Goal: Transaction & Acquisition: Purchase product/service

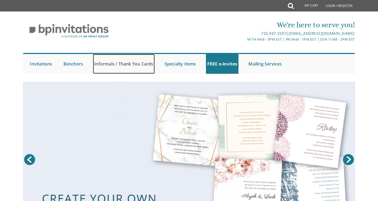
click at [130, 58] on link "Informals / Thank You Cards" at bounding box center [124, 64] width 62 height 20
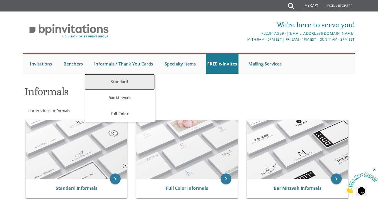
click at [126, 81] on link "Standard" at bounding box center [120, 82] width 70 height 16
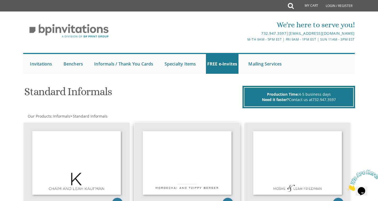
click at [149, 143] on img at bounding box center [187, 163] width 105 height 80
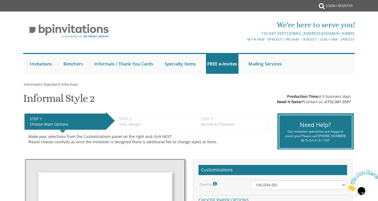
scroll to position [116, 0]
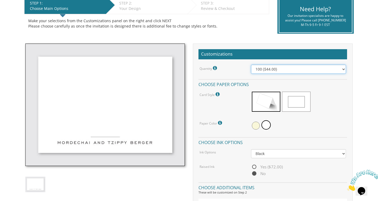
click at [280, 71] on select "100 ($44.00) 200 ($63.00) 300 ($82.00) 400 ($101.00) 500 ($120.00) 600 ($139.00…" at bounding box center [298, 69] width 95 height 9
select select "200"
click at [251, 65] on select "100 ($44.00) 200 ($63.00) 300 ($82.00) 400 ($101.00) 500 ($120.00) 600 ($139.00…" at bounding box center [298, 69] width 95 height 9
click at [268, 123] on span at bounding box center [266, 124] width 9 height 9
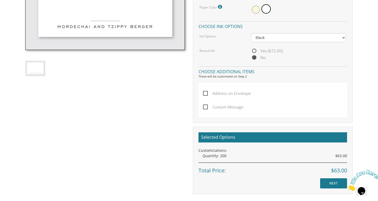
scroll to position [347, 0]
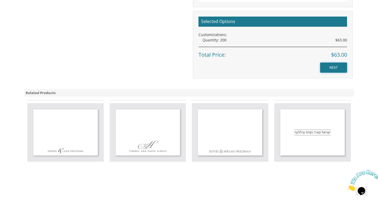
click at [331, 67] on input "NEXT" at bounding box center [333, 67] width 27 height 10
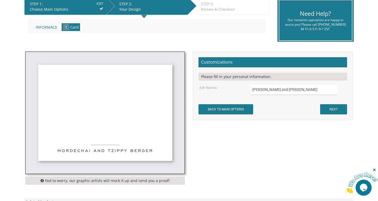
scroll to position [116, 0]
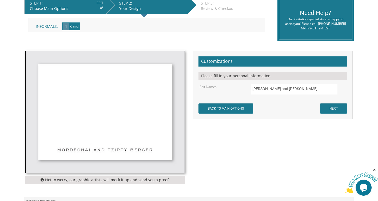
click at [299, 87] on input "Mordechai and Tzippy Berger" at bounding box center [294, 89] width 86 height 10
drag, startPoint x: 310, startPoint y: 90, endPoint x: 101, endPoint y: 79, distance: 209.5
click at [106, 80] on div "Not to worry, our graphic artists will mock it up and send you a proof! Customi…" at bounding box center [189, 119] width 336 height 136
type input "[PERSON_NAME] and [PERSON_NAME]"
click at [331, 108] on input "NEXT" at bounding box center [333, 108] width 27 height 10
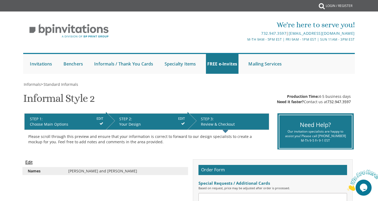
scroll to position [116, 0]
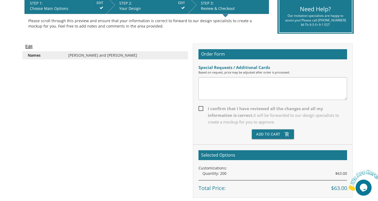
click at [200, 109] on span "I confirm that I have reviewed all the changes and all my information is correc…" at bounding box center [273, 115] width 149 height 20
click at [200, 109] on input "I confirm that I have reviewed all the changes and all my information is correc…" at bounding box center [200, 107] width 3 height 3
checkbox input "true"
click at [274, 134] on button "Add To Cart add_shopping_cart" at bounding box center [273, 134] width 42 height 10
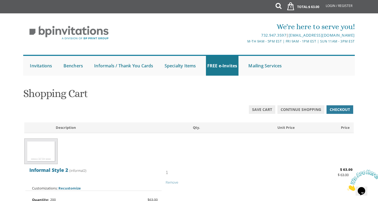
scroll to position [116, 0]
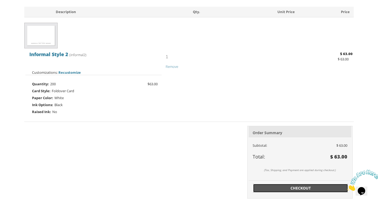
click at [295, 185] on span "Checkout" at bounding box center [301, 187] width 89 height 5
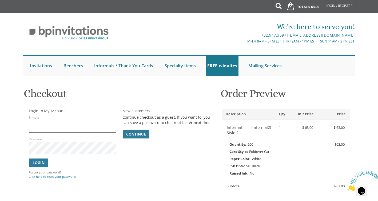
click at [92, 126] on input "E-mail:" at bounding box center [72, 126] width 87 height 12
click at [69, 126] on input "E-mail:" at bounding box center [72, 126] width 87 height 12
type input "[EMAIL_ADDRESS][DOMAIN_NAME]"
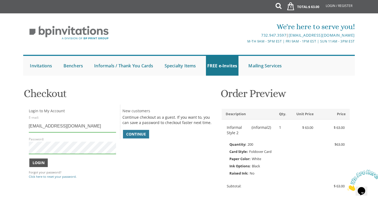
click at [37, 167] on button "Login" at bounding box center [38, 162] width 18 height 9
click at [39, 163] on span "Login" at bounding box center [39, 162] width 12 height 5
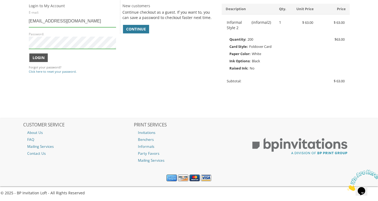
click at [41, 56] on span "Login" at bounding box center [39, 57] width 12 height 5
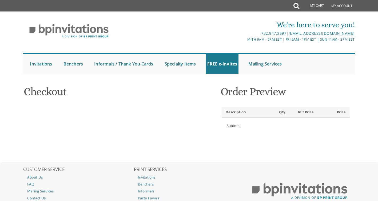
select select
type input "Shlomo"
type input "Mansbach"
type input "[STREET_ADDRESS]"
type input "LAKEWOOD"
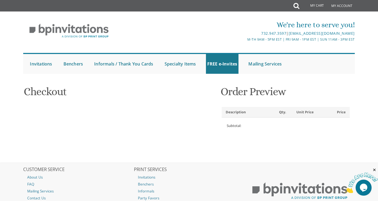
type input "08701-5316"
select select "US"
select select "NJ"
type input "7325434017"
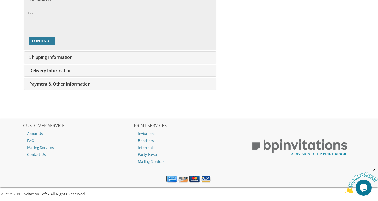
scroll to position [333, 0]
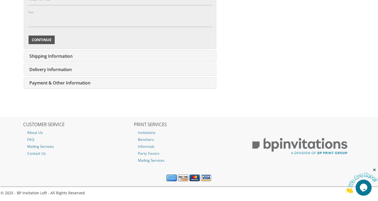
click at [44, 39] on span "Continue" at bounding box center [42, 39] width 20 height 5
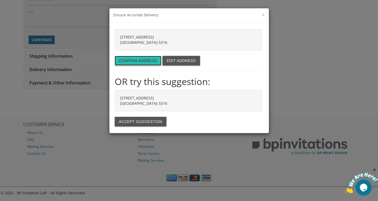
click at [146, 59] on button "Confirm address" at bounding box center [138, 61] width 47 height 10
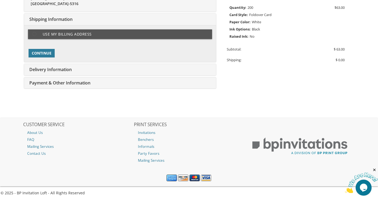
type input "mmansbach@caringhospice.com"
type input "[STREET_ADDRESS]"
type input "LAKEWOOD"
type input "08701-5316"
select select "US"
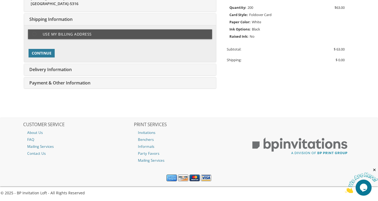
type input "7325434017"
select select "NJ"
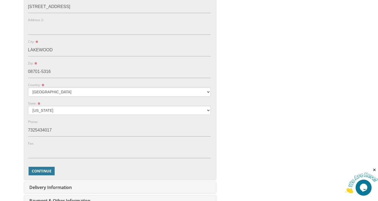
scroll to position [372, 0]
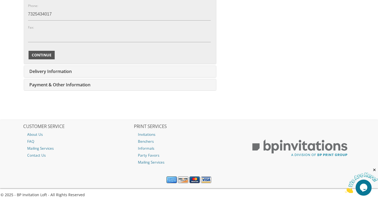
click at [44, 52] on span "Continue" at bounding box center [42, 54] width 20 height 5
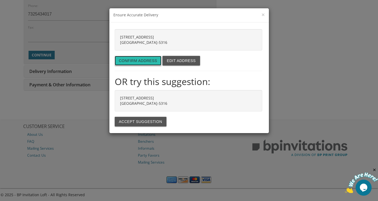
click at [131, 58] on button "Confirm address" at bounding box center [138, 61] width 47 height 10
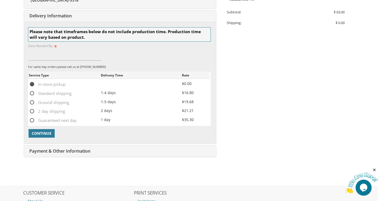
scroll to position [174, 0]
click at [48, 131] on span "Continue" at bounding box center [42, 132] width 20 height 5
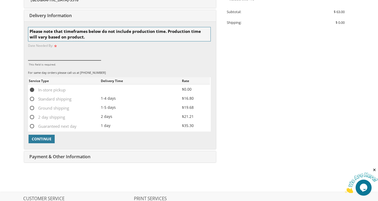
click at [51, 55] on input "This field is required." at bounding box center [64, 54] width 73 height 12
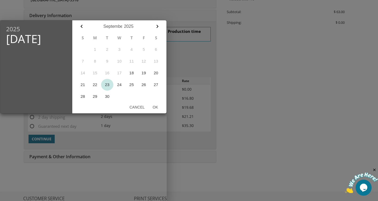
click at [106, 83] on button "23" at bounding box center [107, 85] width 12 height 12
click at [157, 105] on button "Ok" at bounding box center [155, 107] width 13 height 10
type input "Sep 23, 2025"
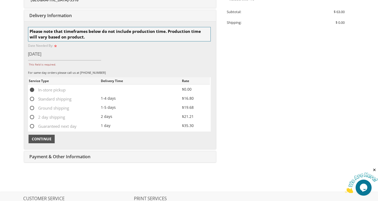
click at [51, 137] on span "Continue" at bounding box center [42, 138] width 20 height 5
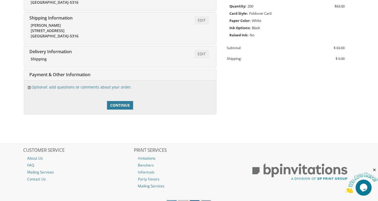
scroll to position [164, 0]
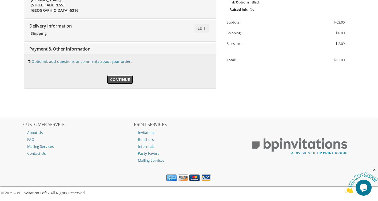
click at [108, 80] on link "Continue" at bounding box center [120, 79] width 26 height 9
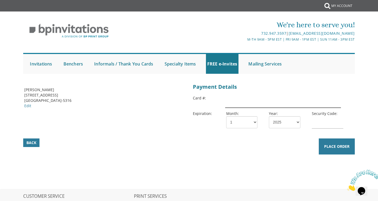
click at [241, 97] on input "text" at bounding box center [283, 101] width 116 height 12
type input "[CREDIT_CARD_NUMBER]"
drag, startPoint x: 161, startPoint y: 168, endPoint x: 173, endPoint y: 166, distance: 11.4
click at [161, 168] on div "Billing Address [PERSON_NAME] [STREET_ADDRESS] [GEOGRAPHIC_DATA]-5316 Edit Paym…" at bounding box center [189, 136] width 340 height 108
click at [243, 123] on select "1 2 3 4 5 6 7 8 9 10 11 12" at bounding box center [241, 122] width 31 height 12
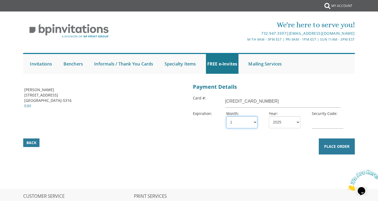
select select "07"
click at [226, 116] on select "1 2 3 4 5 6 7 8 9 10 11 12" at bounding box center [241, 122] width 31 height 12
click at [277, 122] on select "2025 2026 2027 2028 2029 2030 2031 2032 2033 2034 2035" at bounding box center [284, 122] width 31 height 12
select select "28"
click at [269, 116] on select "2025 2026 2027 2028 2029 2030 2031 2032 2033 2034 2035" at bounding box center [284, 122] width 31 height 12
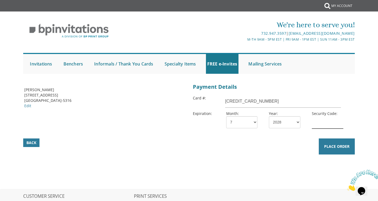
click at [318, 120] on input "text" at bounding box center [327, 122] width 31 height 12
type input "734"
click at [261, 169] on div "Billing Address [PERSON_NAME] [STREET_ADDRESS] [GEOGRAPHIC_DATA]-5316 Edit Paym…" at bounding box center [189, 136] width 340 height 108
click at [339, 148] on span "Place Order" at bounding box center [336, 146] width 25 height 5
